Goal: Information Seeking & Learning: Learn about a topic

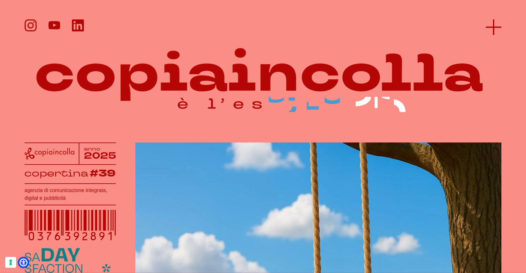
click at [497, 28] on icon at bounding box center [494, 27] width 16 height 16
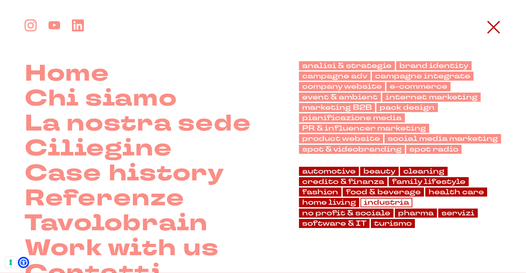
click at [382, 201] on link "industria" at bounding box center [386, 202] width 52 height 9
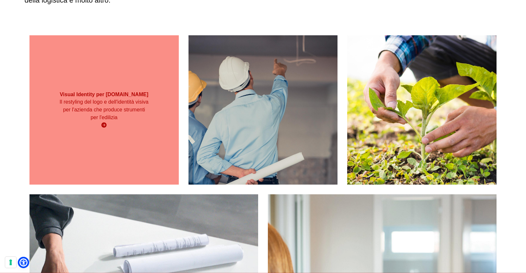
scroll to position [127, 0]
click at [107, 165] on div "Visual Identity per [DOMAIN_NAME] Il restyling del logo e dell'identità visiva …" at bounding box center [103, 109] width 149 height 149
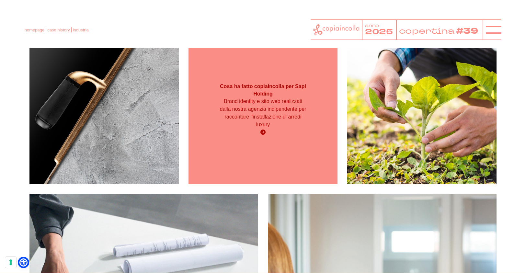
click at [280, 136] on div "Brand identity e sito web realizzati dalla nostra agenzia indipendente per racc…" at bounding box center [262, 116] width 89 height 39
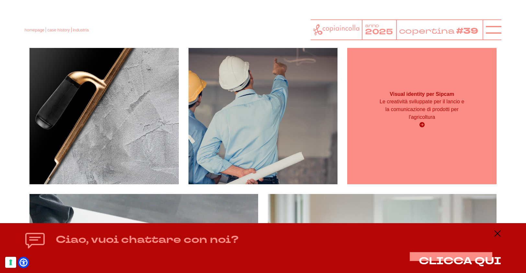
click at [391, 112] on p "Le creatività sviluppate per il lancio e la comunicazione di prodotti per l'agr…" at bounding box center [421, 109] width 89 height 23
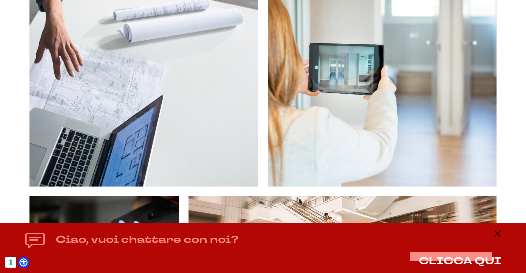
scroll to position [364, 0]
click at [495, 233] on icon at bounding box center [497, 234] width 8 height 8
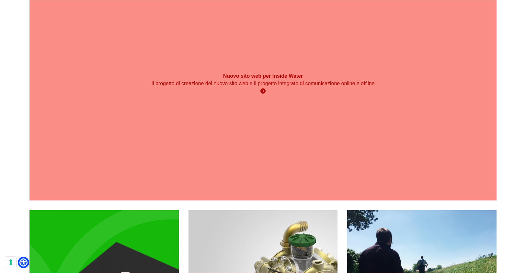
scroll to position [757, 0]
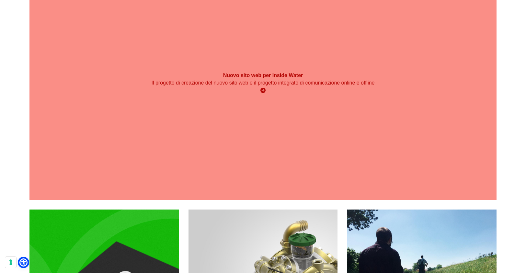
click at [209, 132] on div "Nuovo sito web per Inside Water Il progetto di creazione del nuovo sito web e i…" at bounding box center [262, 82] width 467 height 233
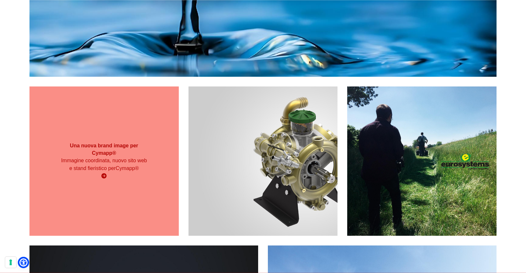
scroll to position [881, 0]
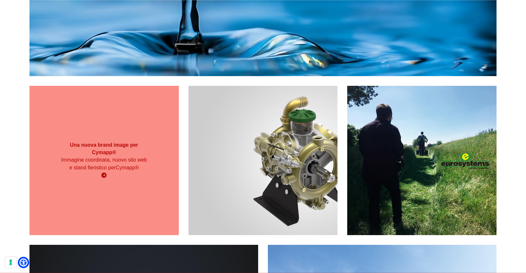
click at [135, 186] on div "Una nuova brand image per Cymapp® Immagine coordinata, nuovo sito web e stand f…" at bounding box center [103, 160] width 149 height 149
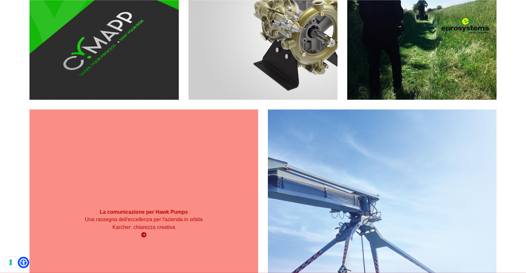
scroll to position [1016, 0]
click at [168, 198] on div "La comunicazione per Hawk Pumps Una rassegna dell'eccellenza per l'azienda in o…" at bounding box center [143, 223] width 229 height 229
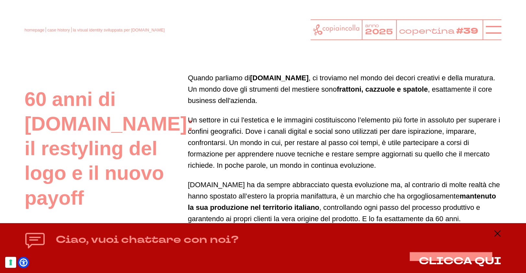
scroll to position [343, 0]
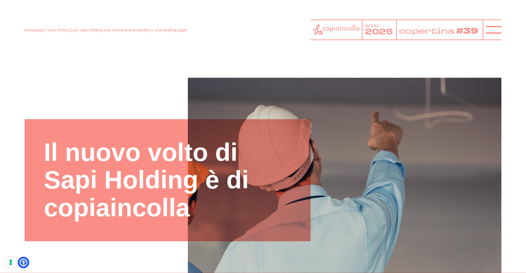
click at [280, 136] on div "Il nuovo volto di Sapi Holding è di copiaincolla" at bounding box center [168, 180] width 286 height 122
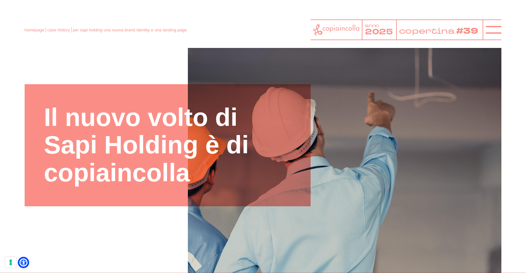
scroll to position [34, 0]
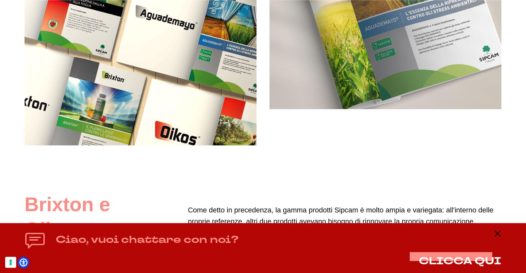
scroll to position [1074, 0]
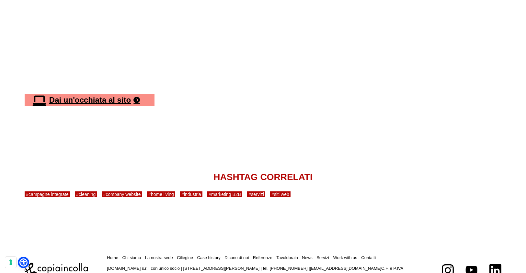
scroll to position [2155, 0]
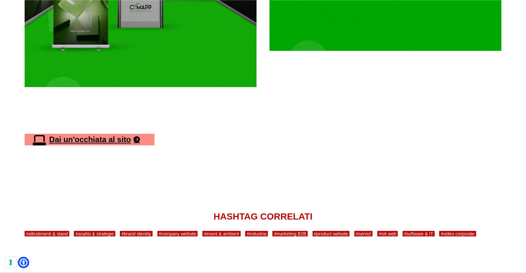
scroll to position [1905, 0]
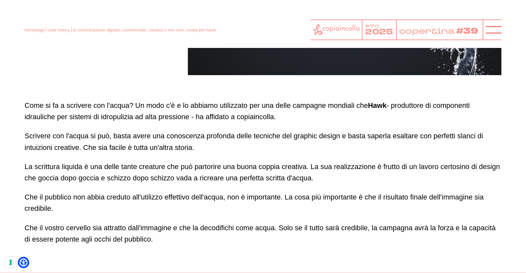
scroll to position [316, 0]
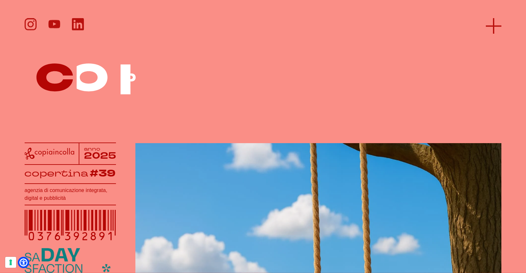
click at [492, 21] on icon at bounding box center [494, 26] width 16 height 16
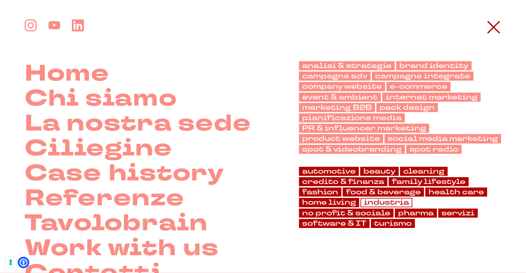
click at [389, 204] on link "industria" at bounding box center [386, 202] width 52 height 9
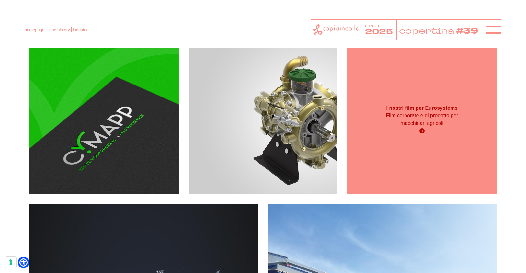
scroll to position [921, 0]
click at [392, 137] on div "I nostri film per Eurosystems Film corporate e di prodotto per macchinari agric…" at bounding box center [421, 120] width 149 height 37
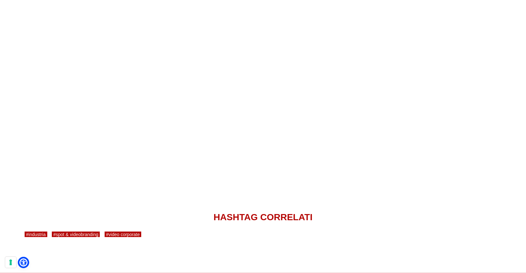
scroll to position [1753, 0]
